Goal: Browse casually

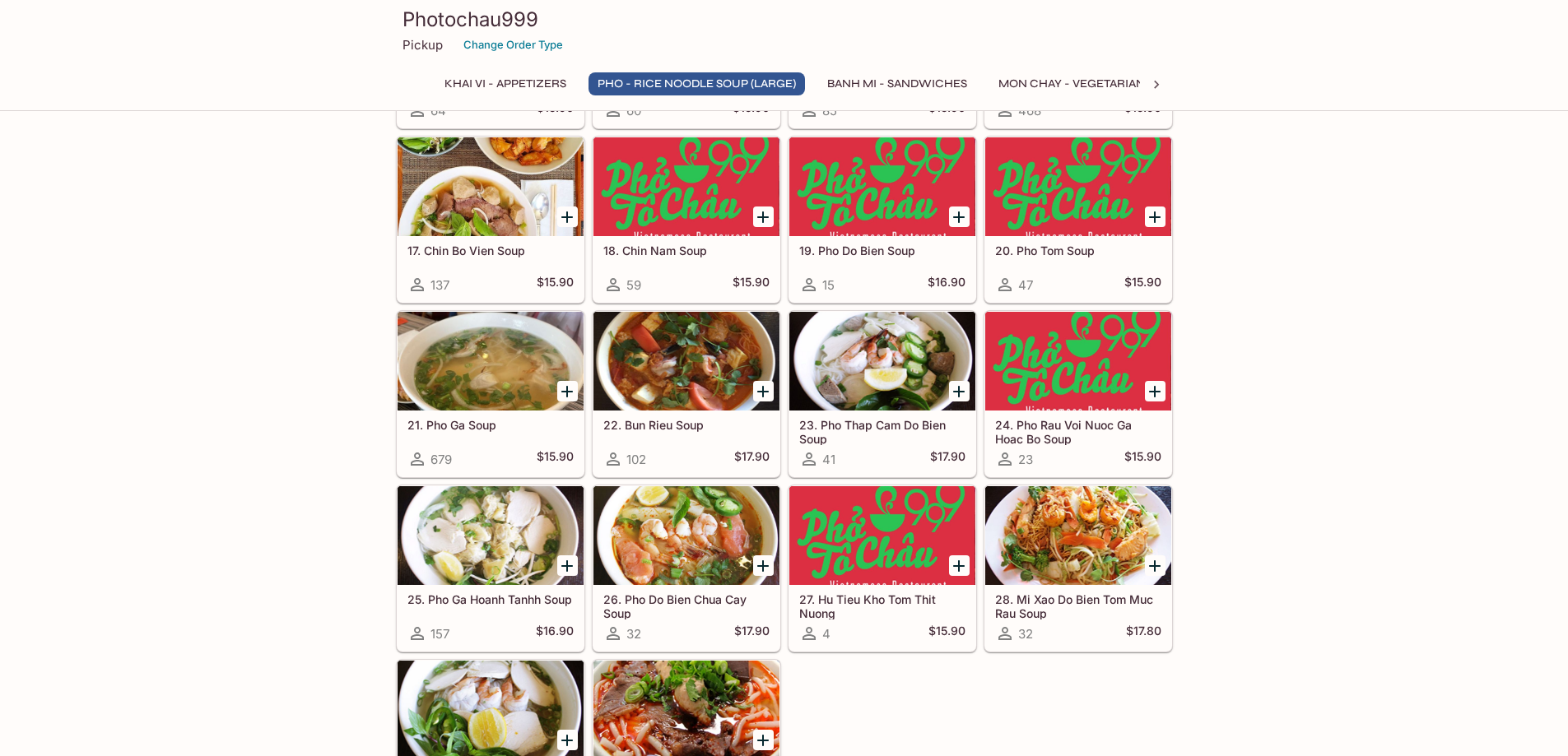
scroll to position [1234, 0]
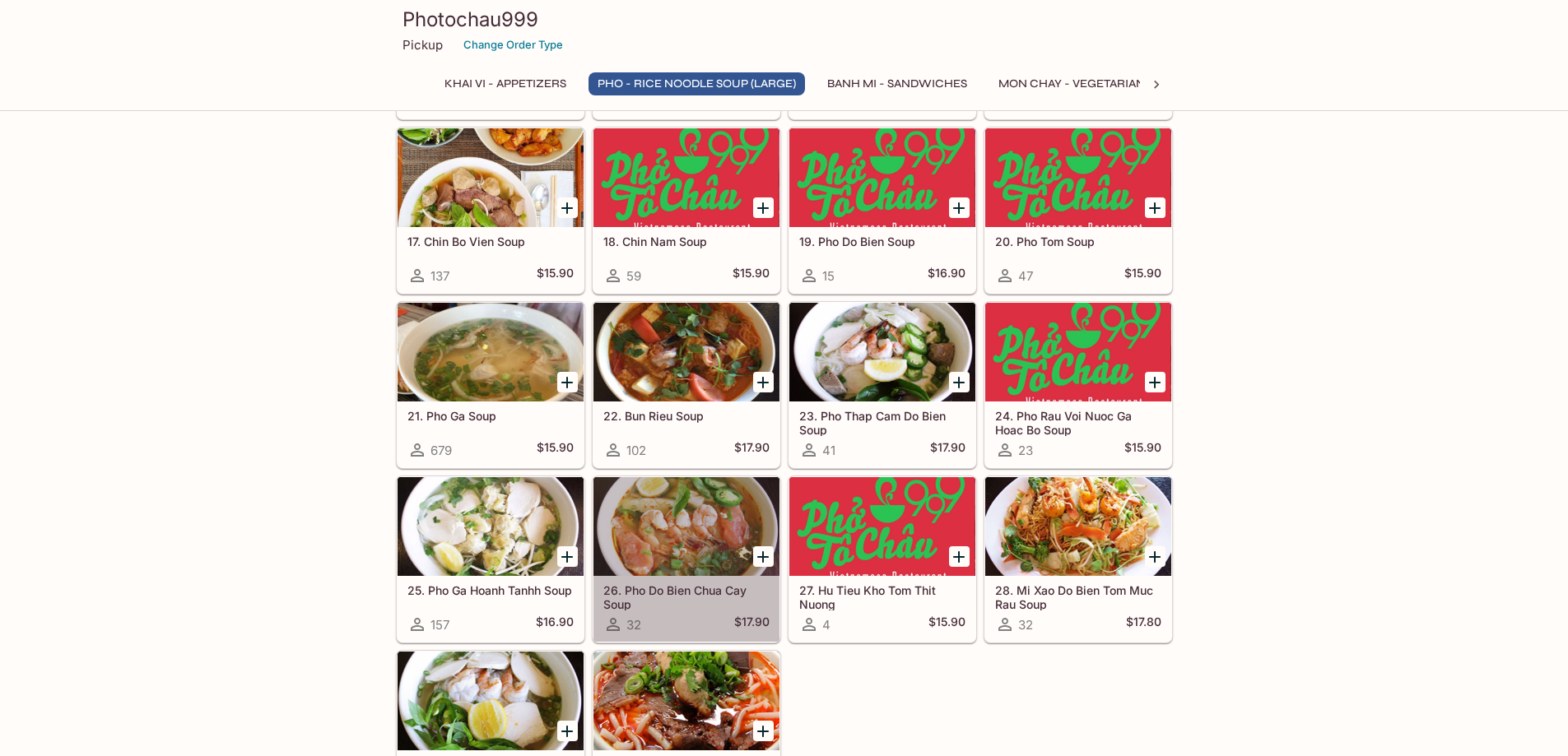
click at [647, 548] on div at bounding box center [687, 526] width 186 height 99
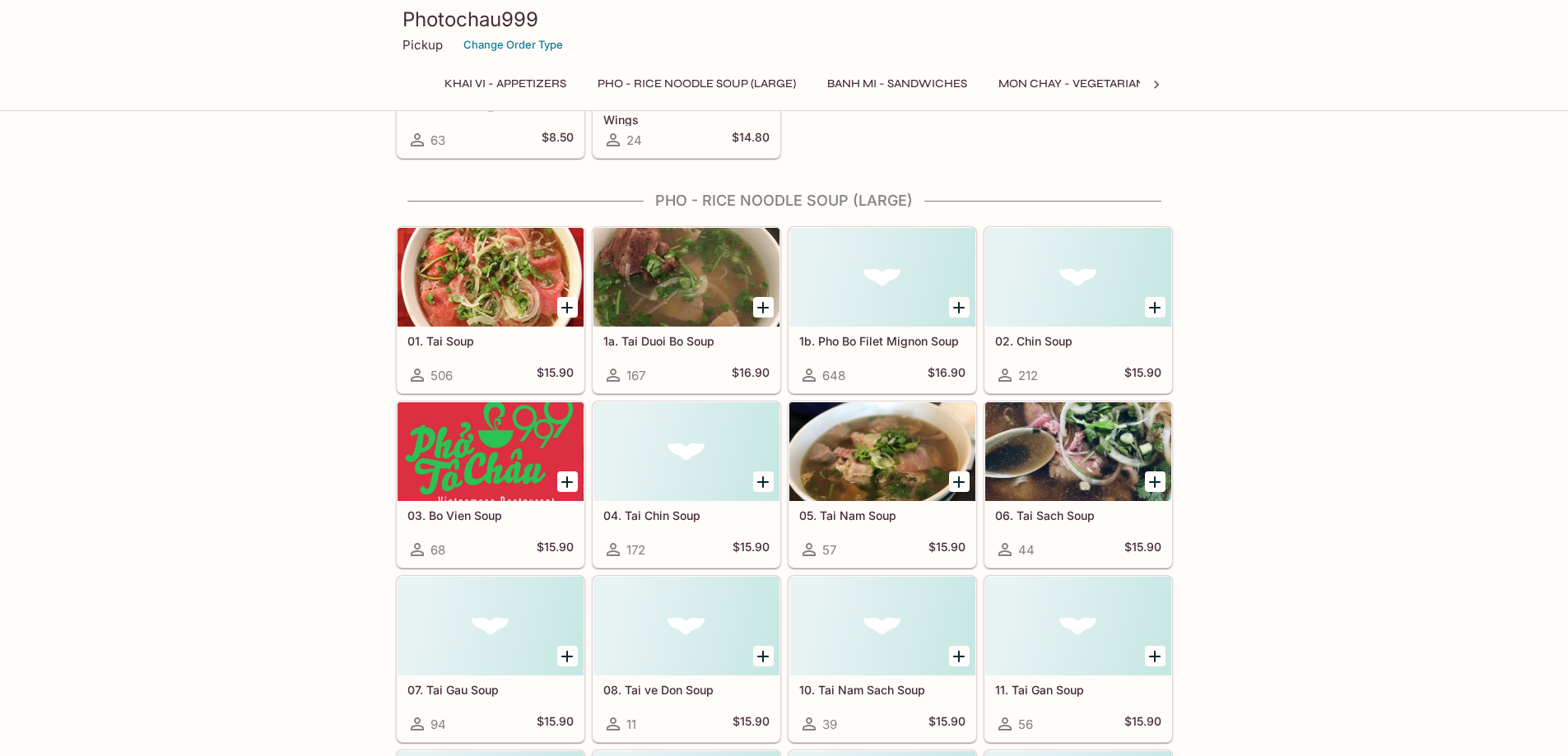
scroll to position [431, 0]
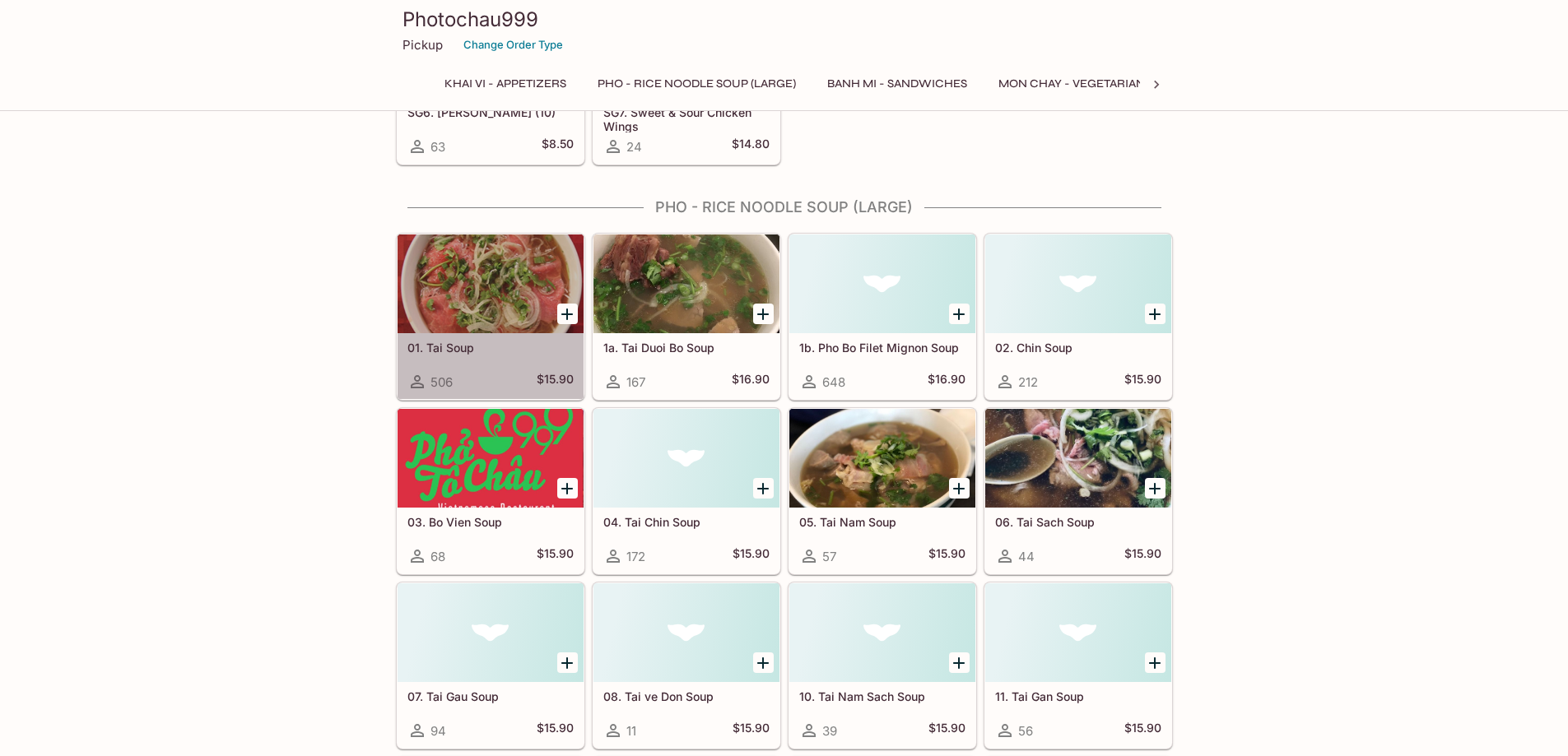
click at [465, 282] on div at bounding box center [490, 283] width 186 height 99
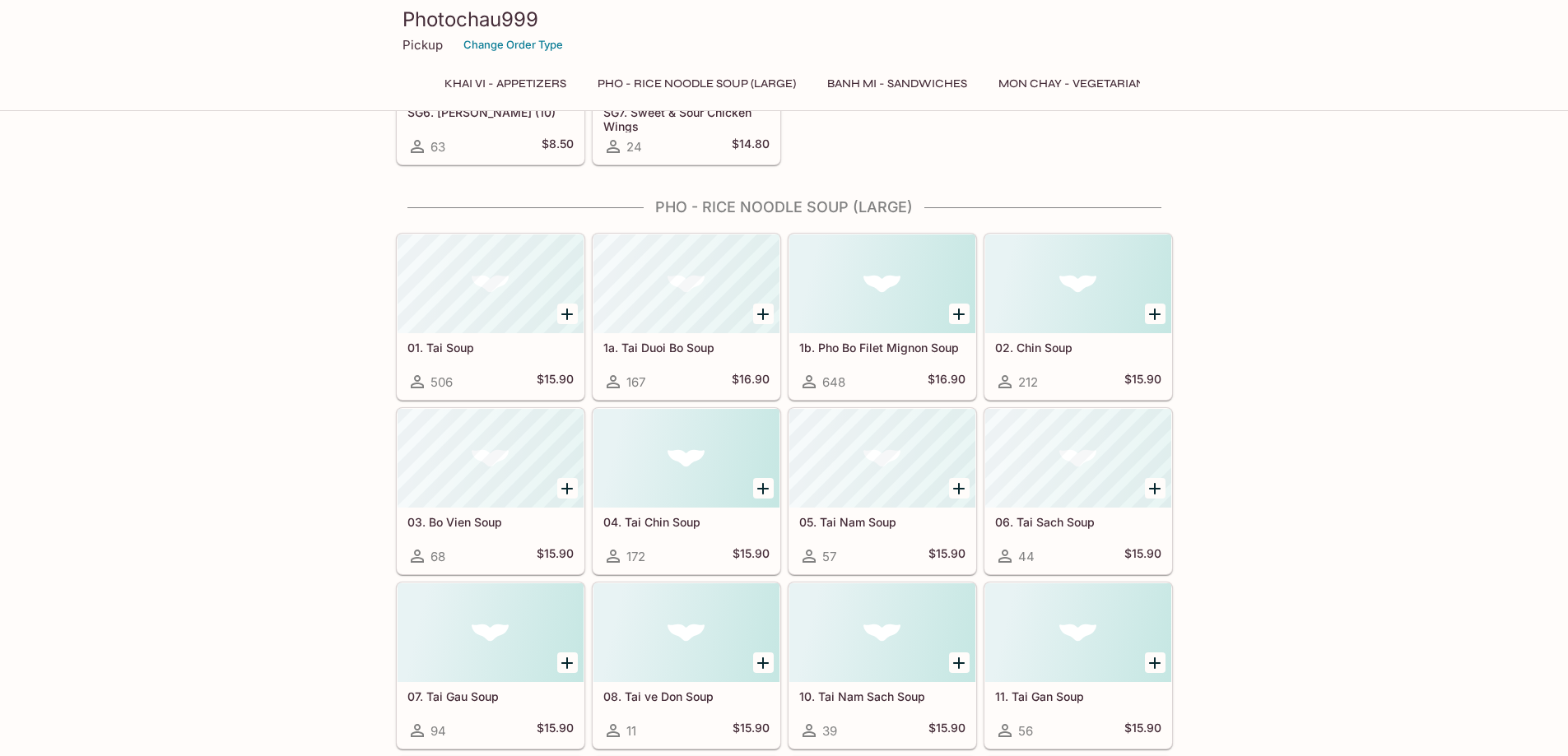
scroll to position [424, 0]
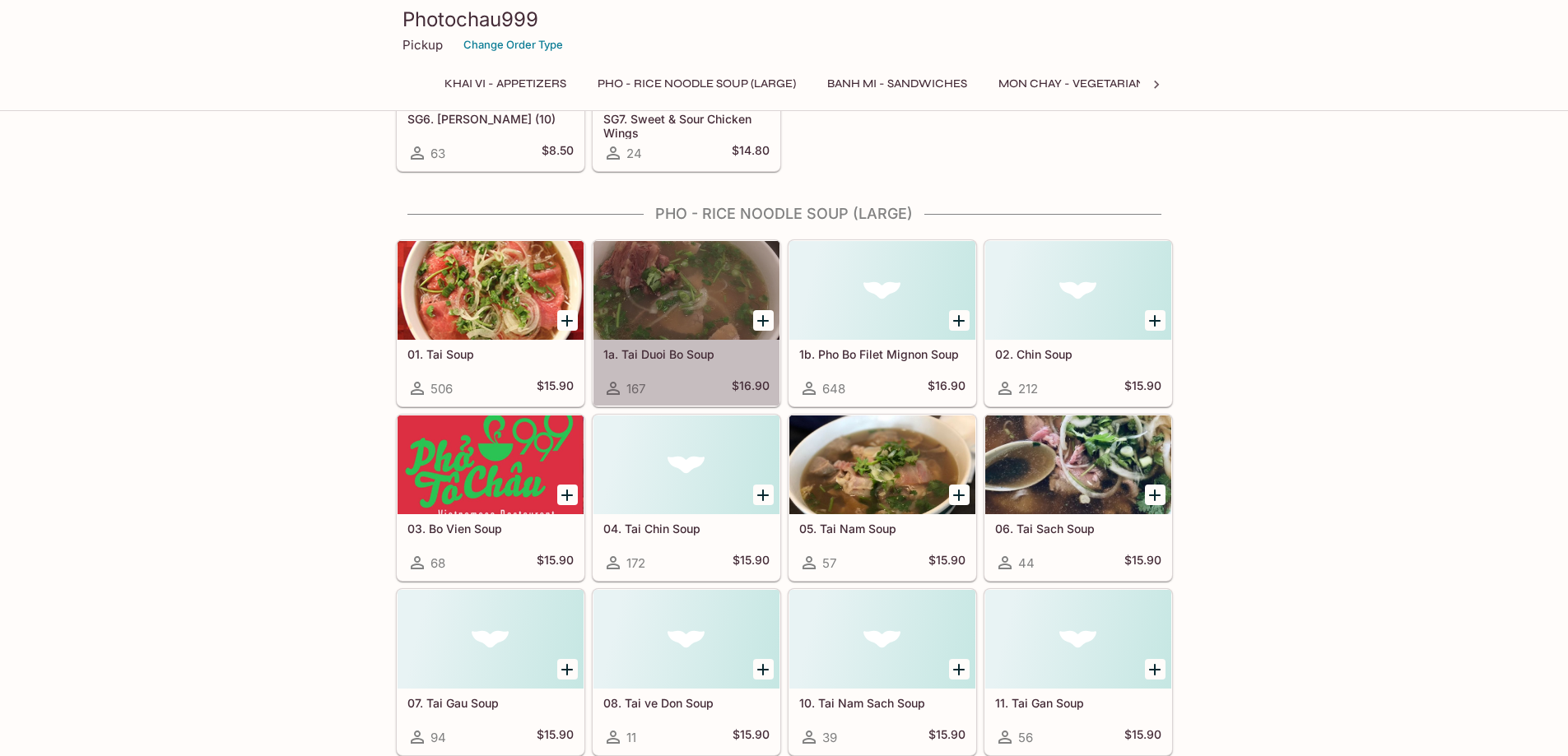
click at [728, 368] on div "1a. Tai Duoi Bo Soup 167 $16.90" at bounding box center [687, 373] width 186 height 65
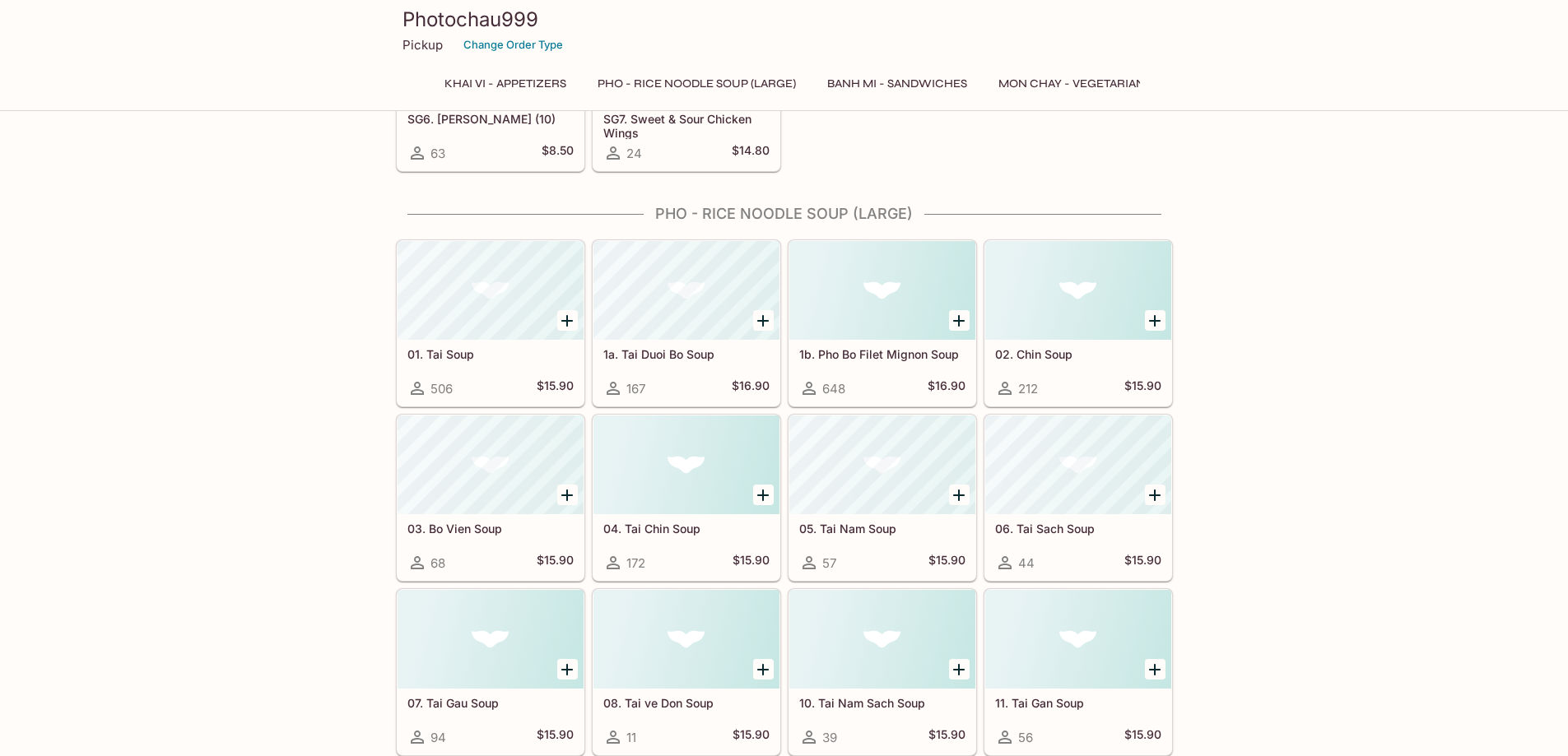
scroll to position [417, 0]
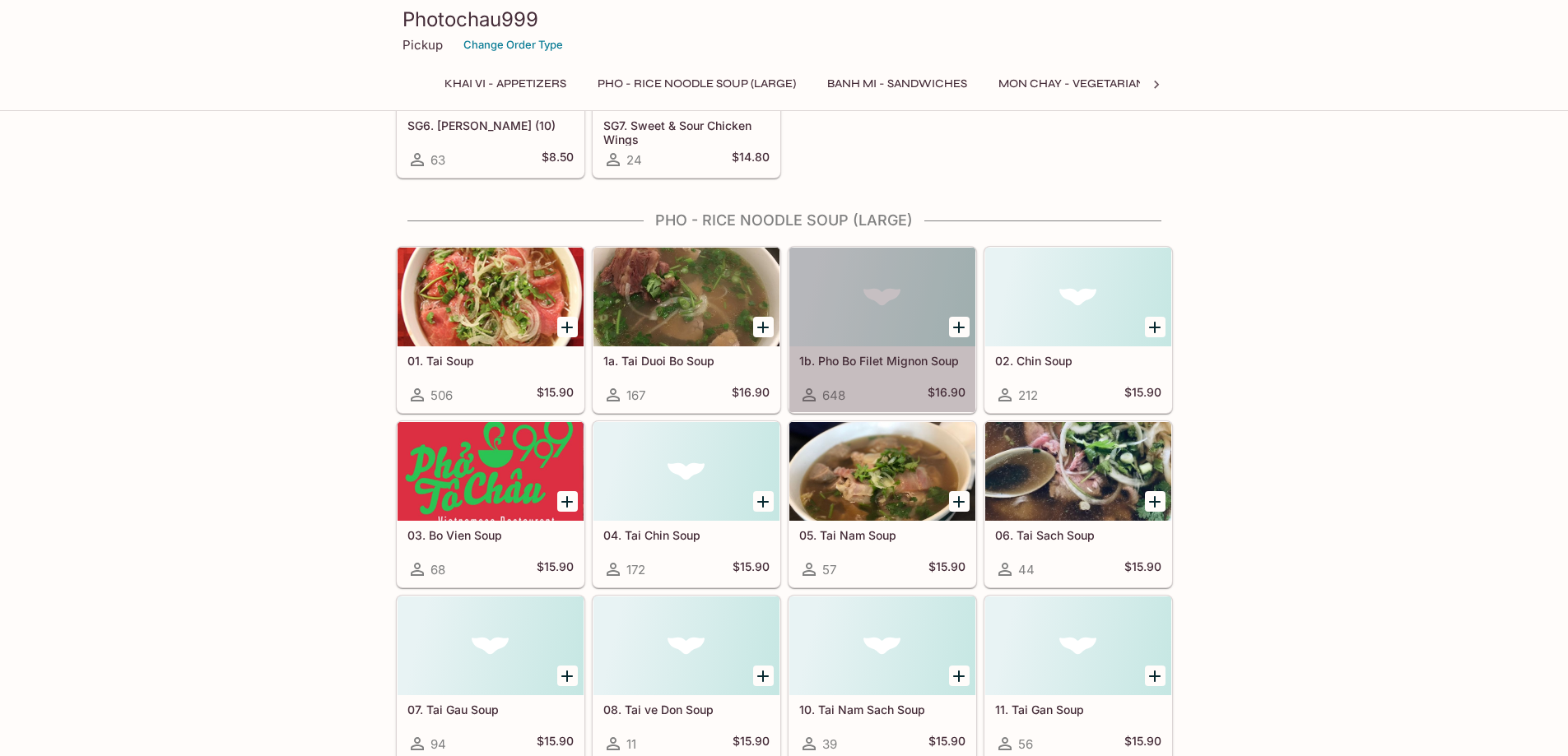
click at [837, 293] on div at bounding box center [882, 297] width 186 height 99
